Goal: Task Accomplishment & Management: Use online tool/utility

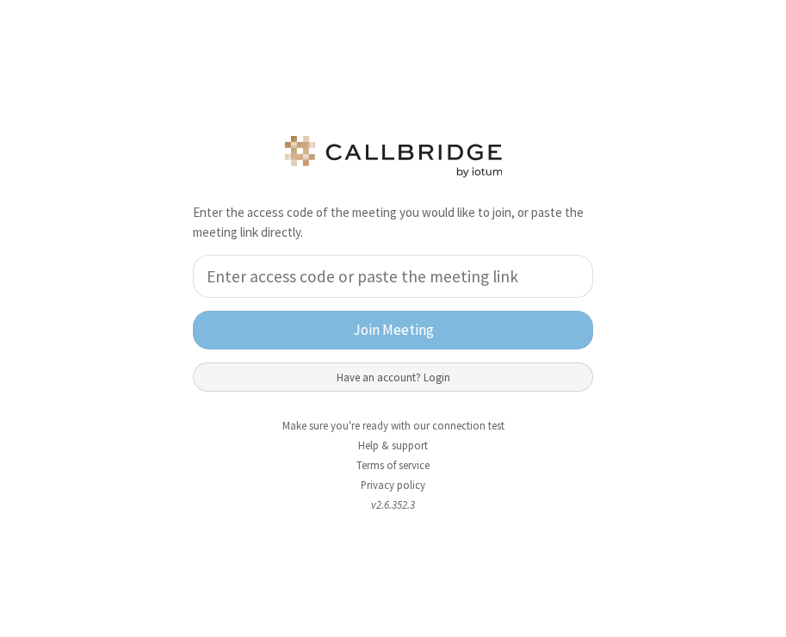
click at [254, 383] on button "Have an account? Login" at bounding box center [393, 376] width 400 height 29
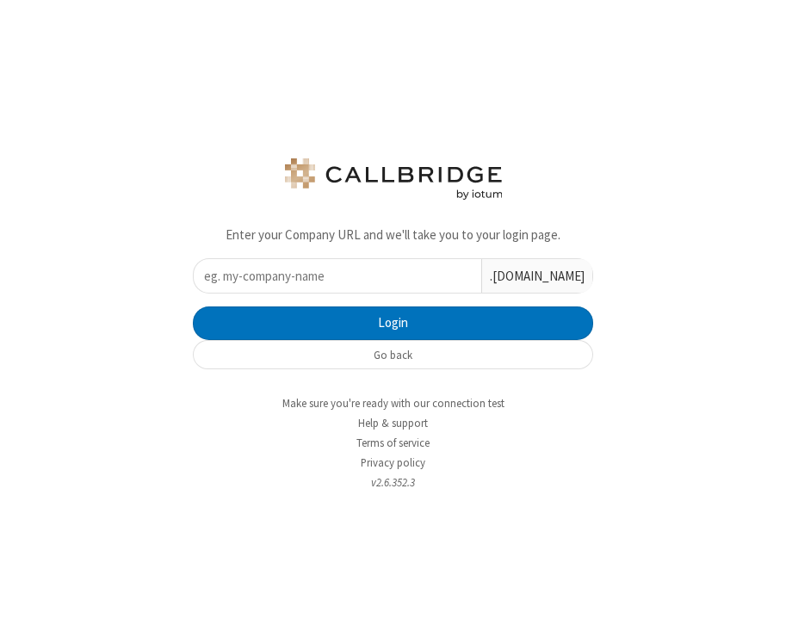
click at [254, 287] on input "text" at bounding box center [337, 276] width 287 height 34
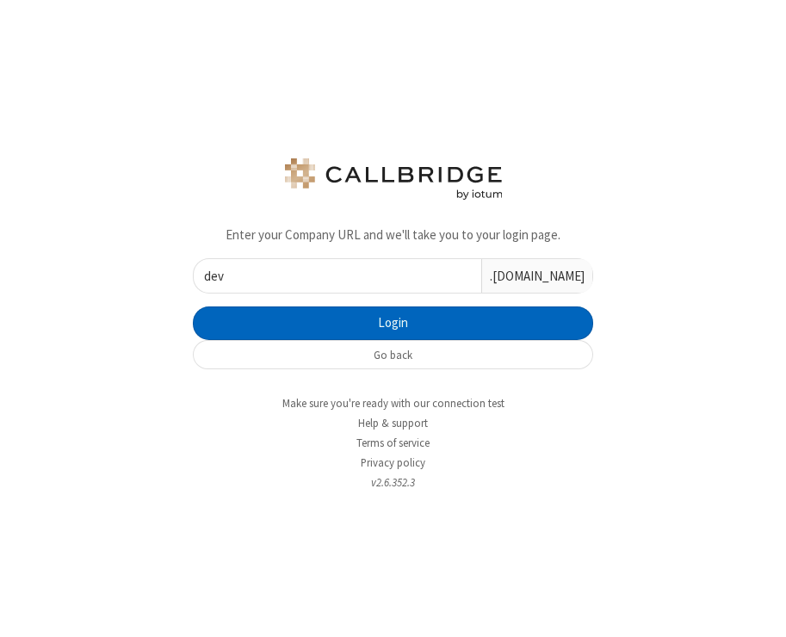
type input "dev"
click at [254, 327] on button "Login" at bounding box center [393, 323] width 400 height 34
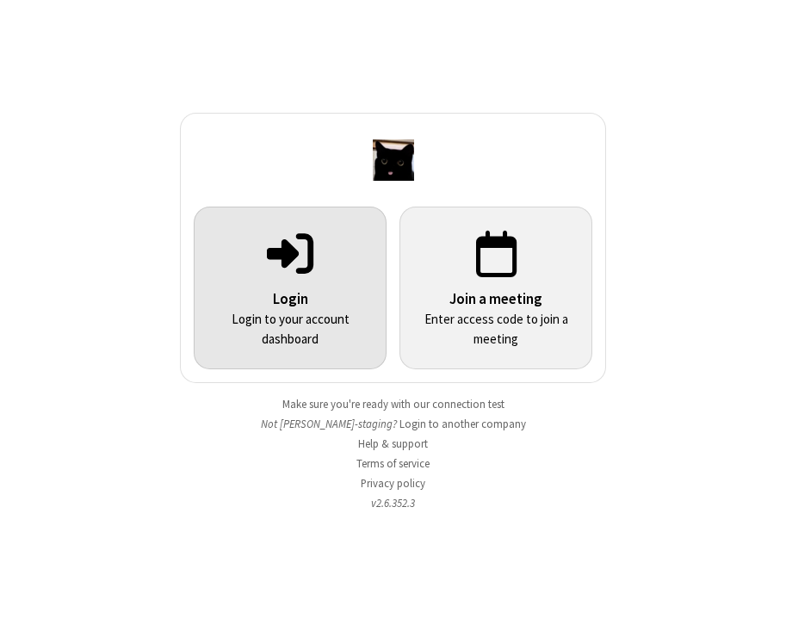
click at [281, 269] on span at bounding box center [290, 252] width 46 height 52
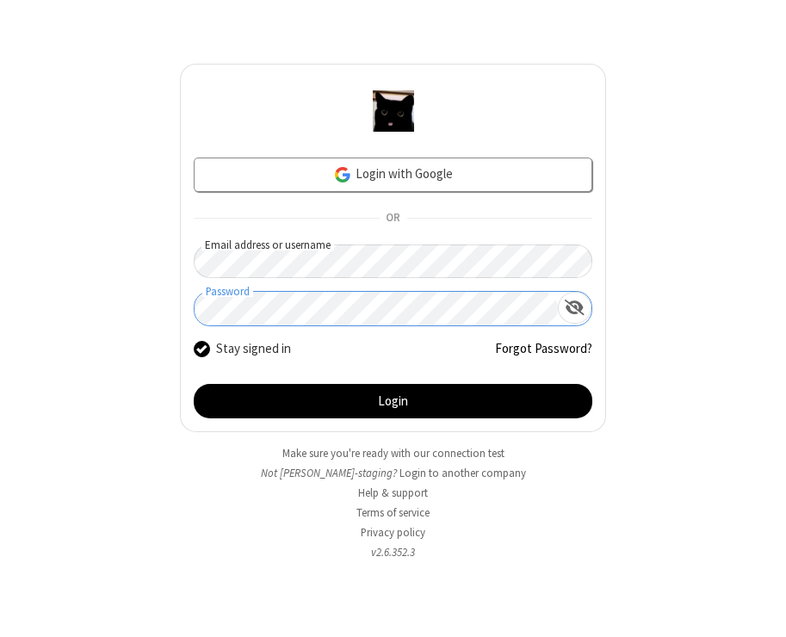
click at [194, 384] on button "Login" at bounding box center [393, 401] width 398 height 34
